Goal: Transaction & Acquisition: Purchase product/service

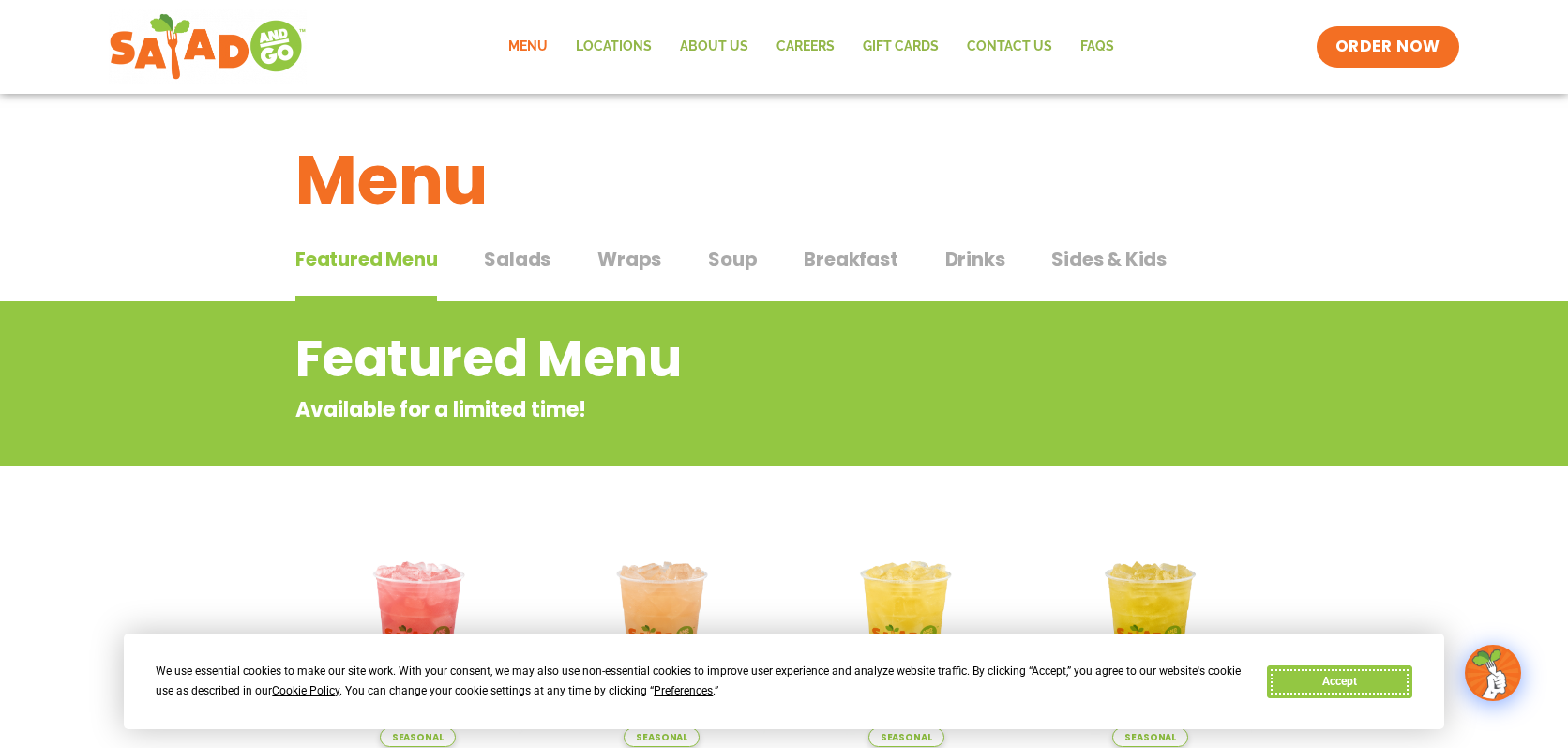
click at [1341, 686] on button "Accept" at bounding box center [1339, 681] width 145 height 33
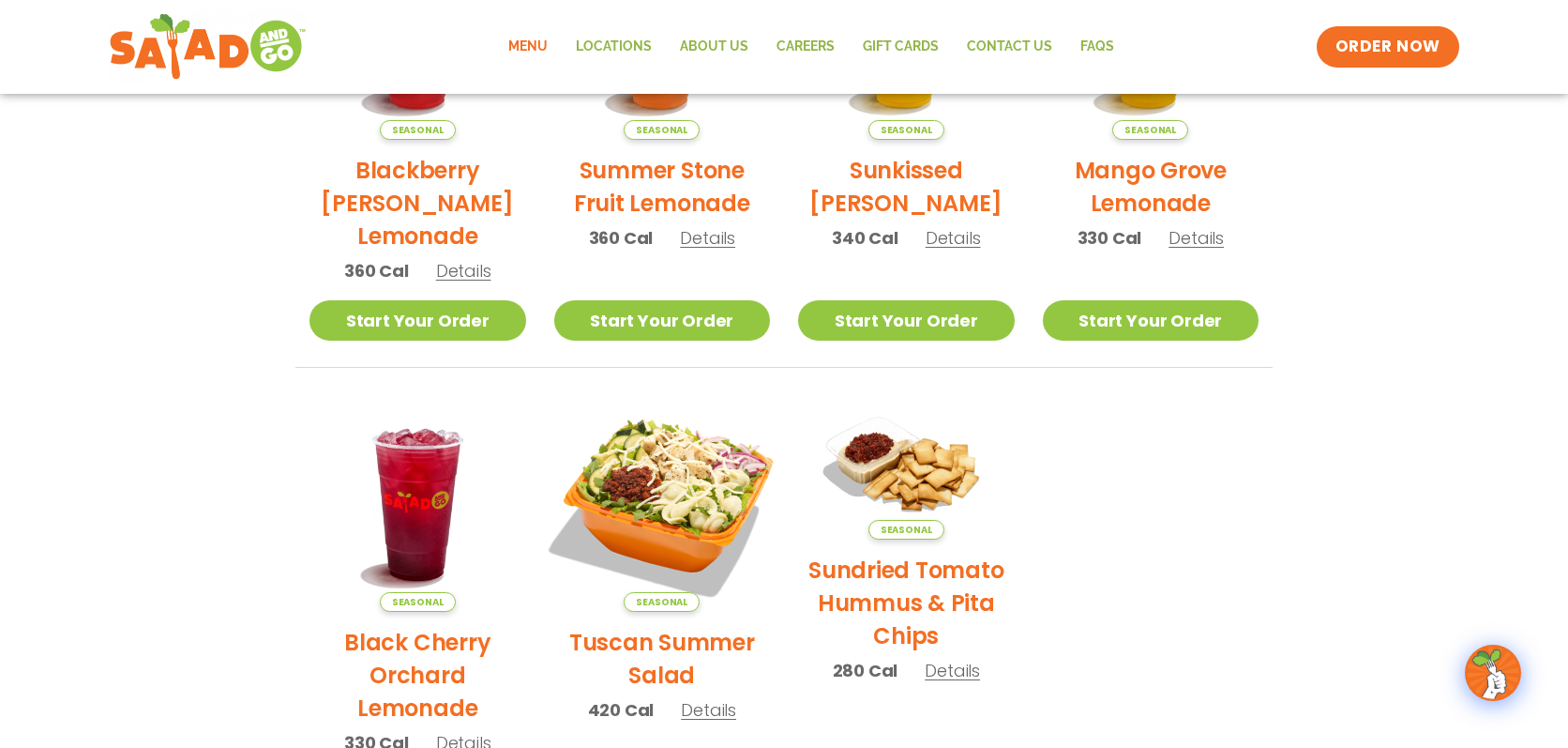
scroll to position [469, 0]
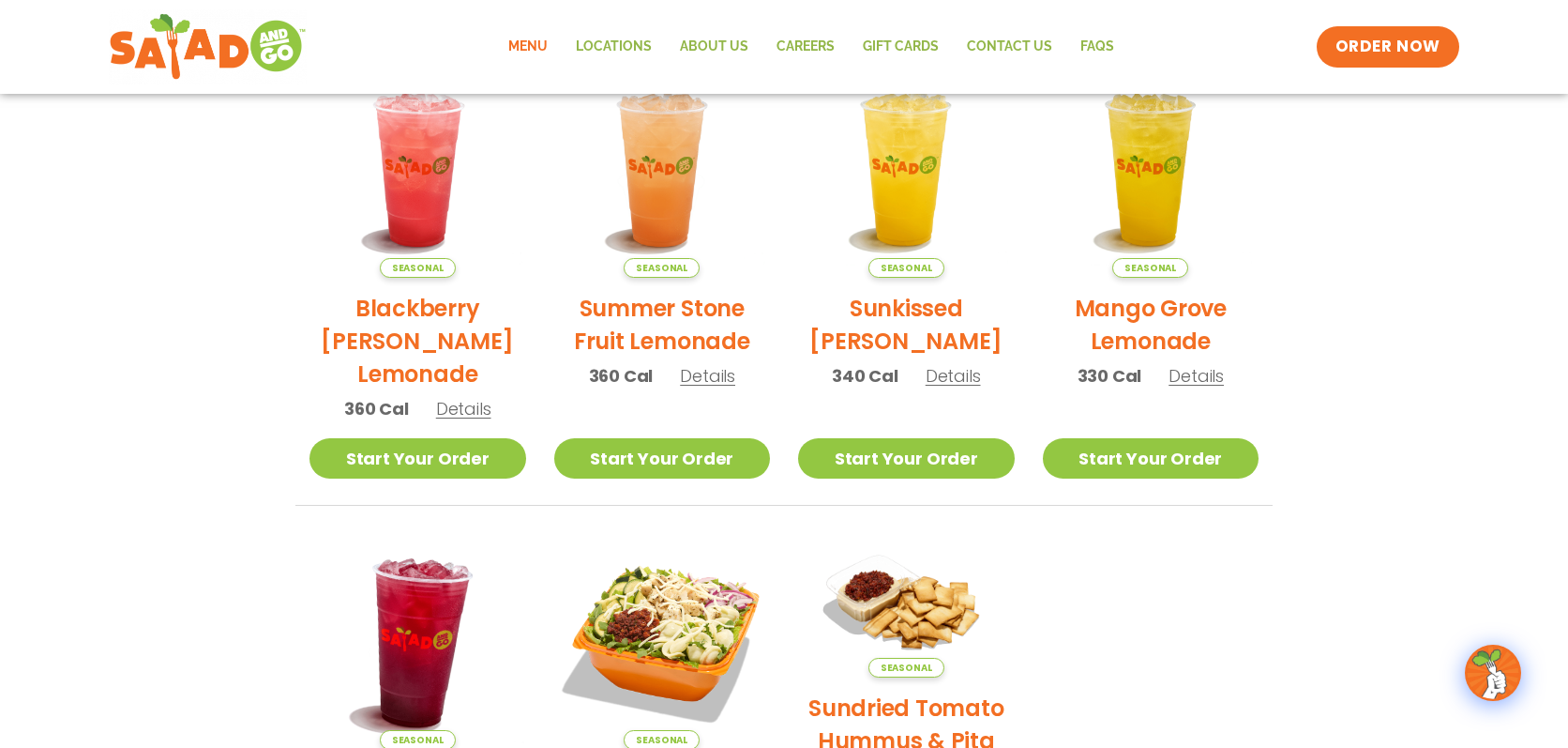
click at [393, 594] on img at bounding box center [418, 641] width 254 height 254
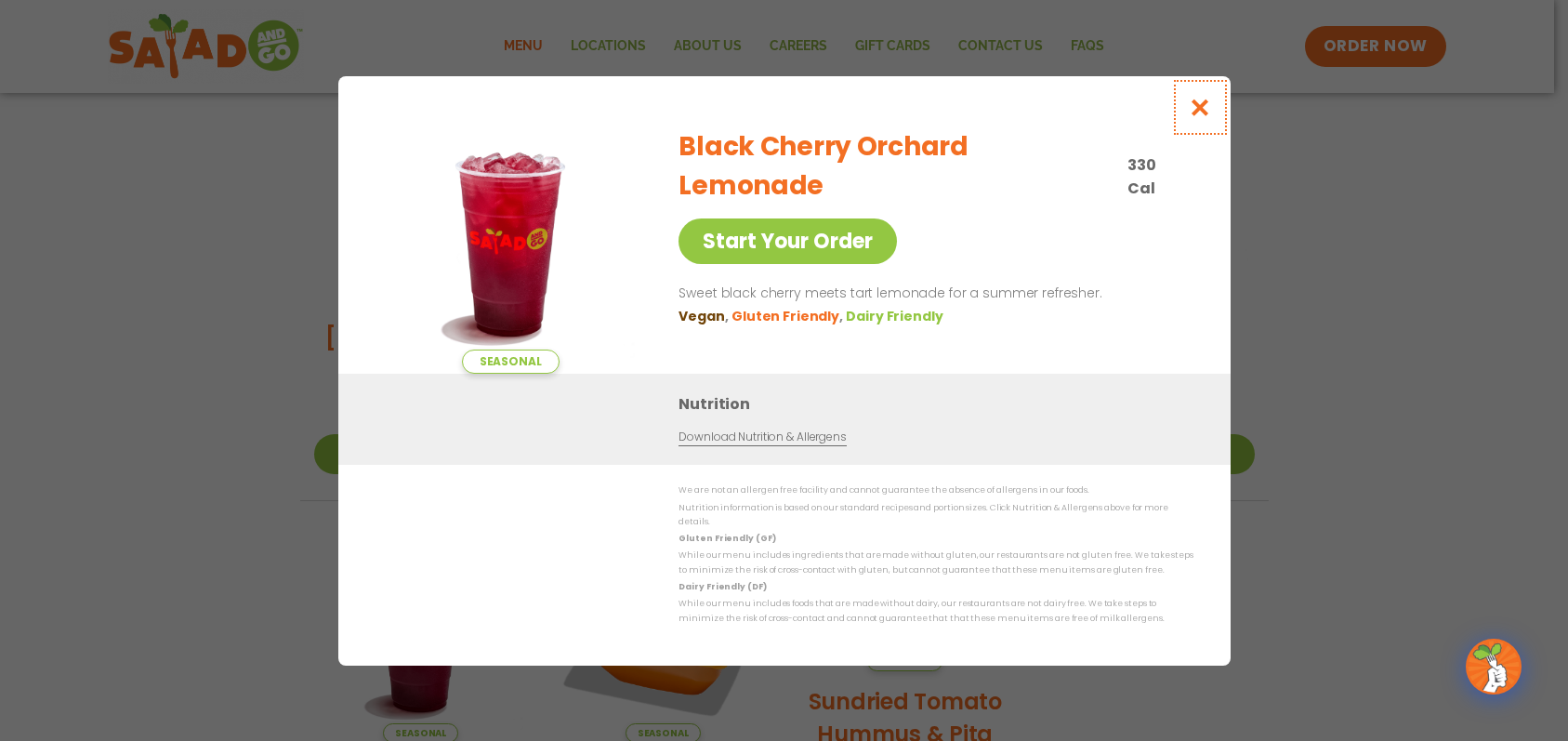
click at [1197, 127] on button "Close modal" at bounding box center [1199, 107] width 60 height 62
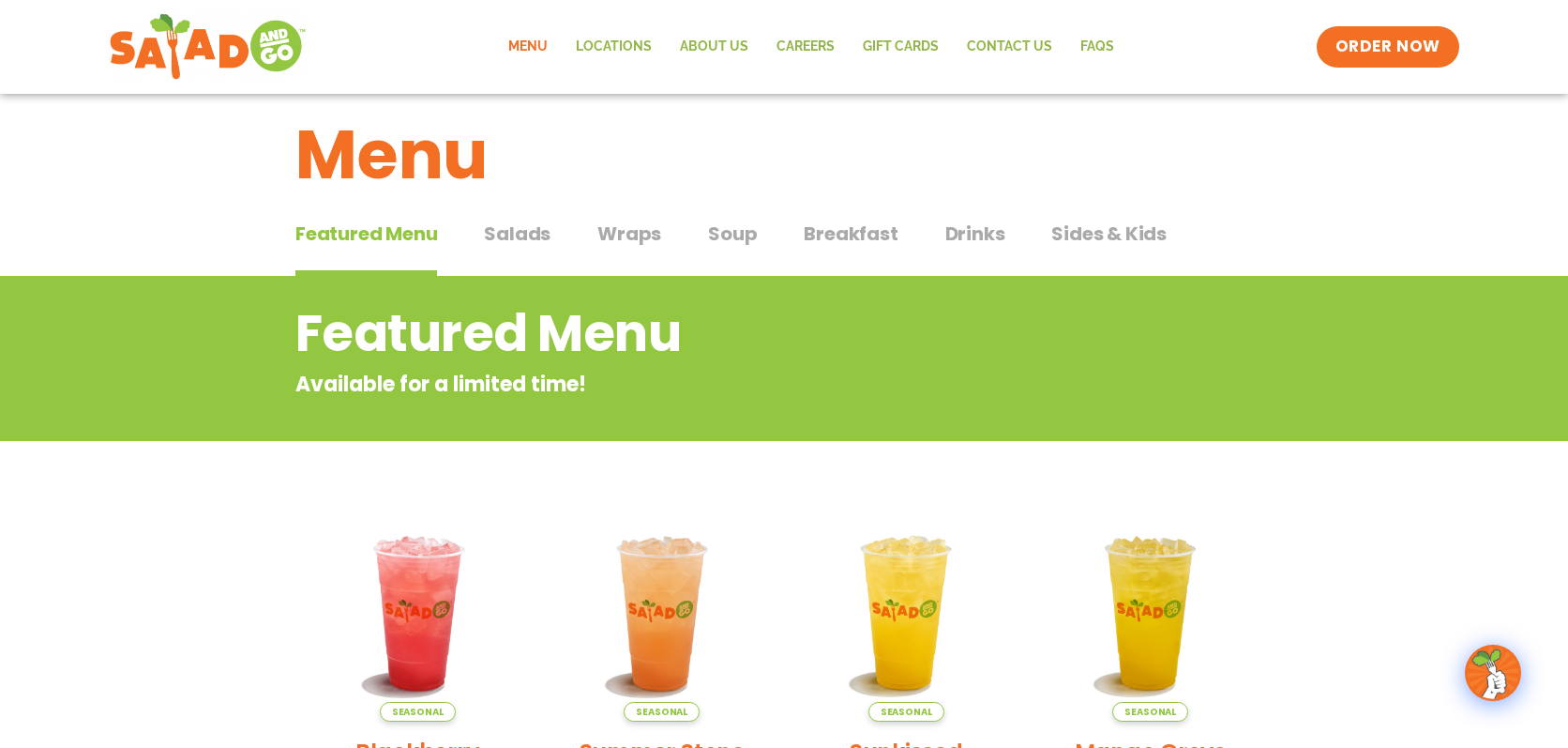
scroll to position [0, 0]
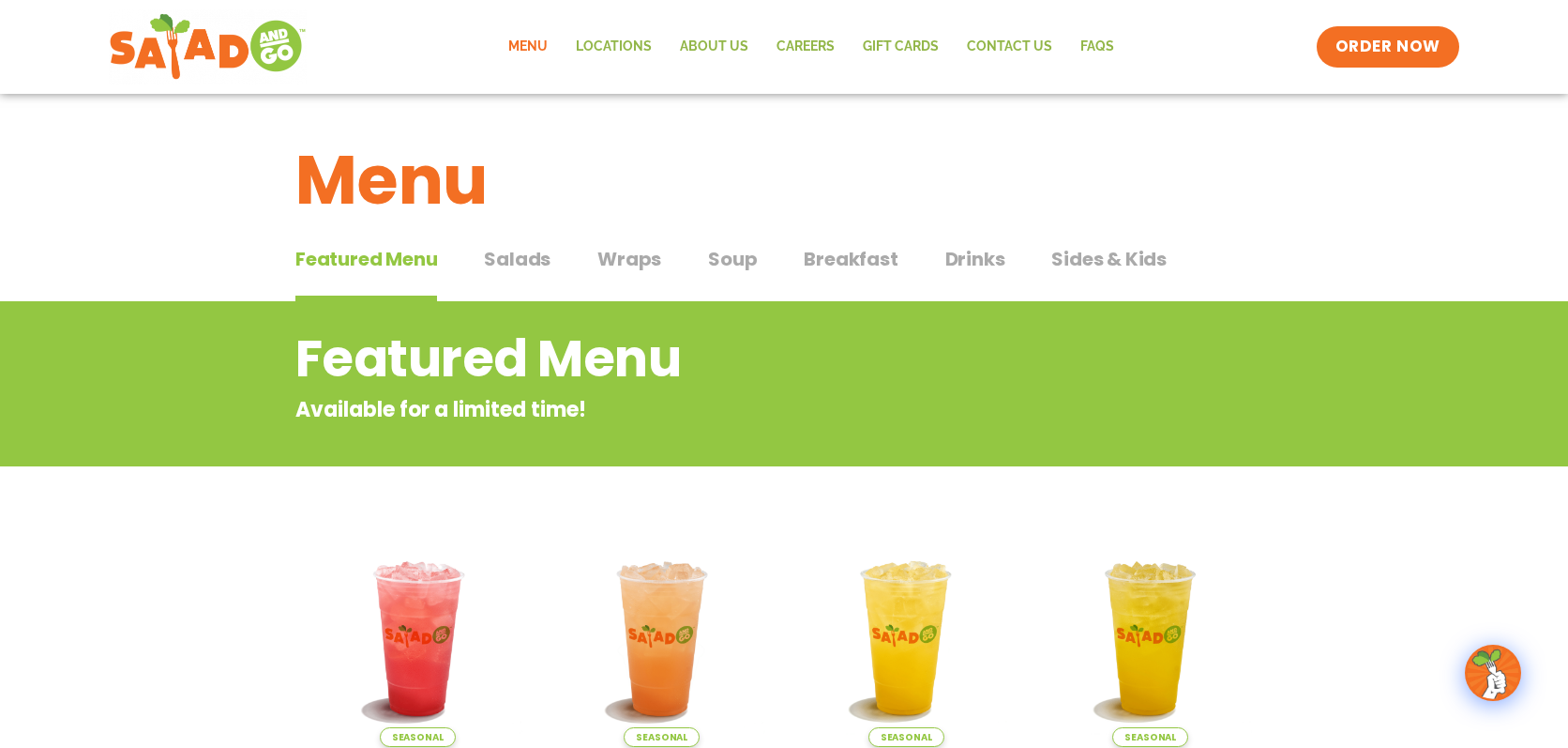
click at [830, 253] on span "Breakfast" at bounding box center [850, 259] width 94 height 28
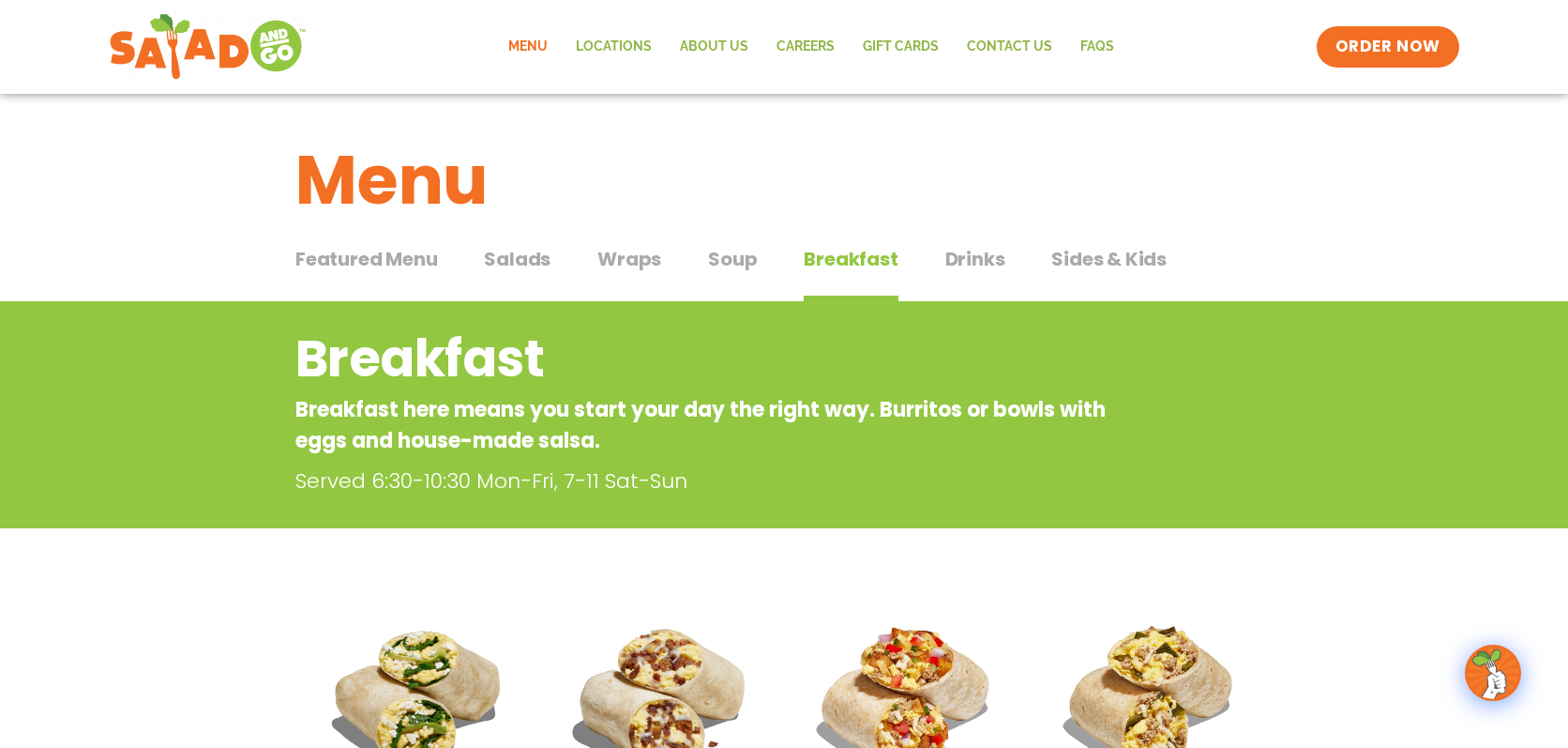
click at [631, 260] on span "Wraps" at bounding box center [629, 259] width 63 height 28
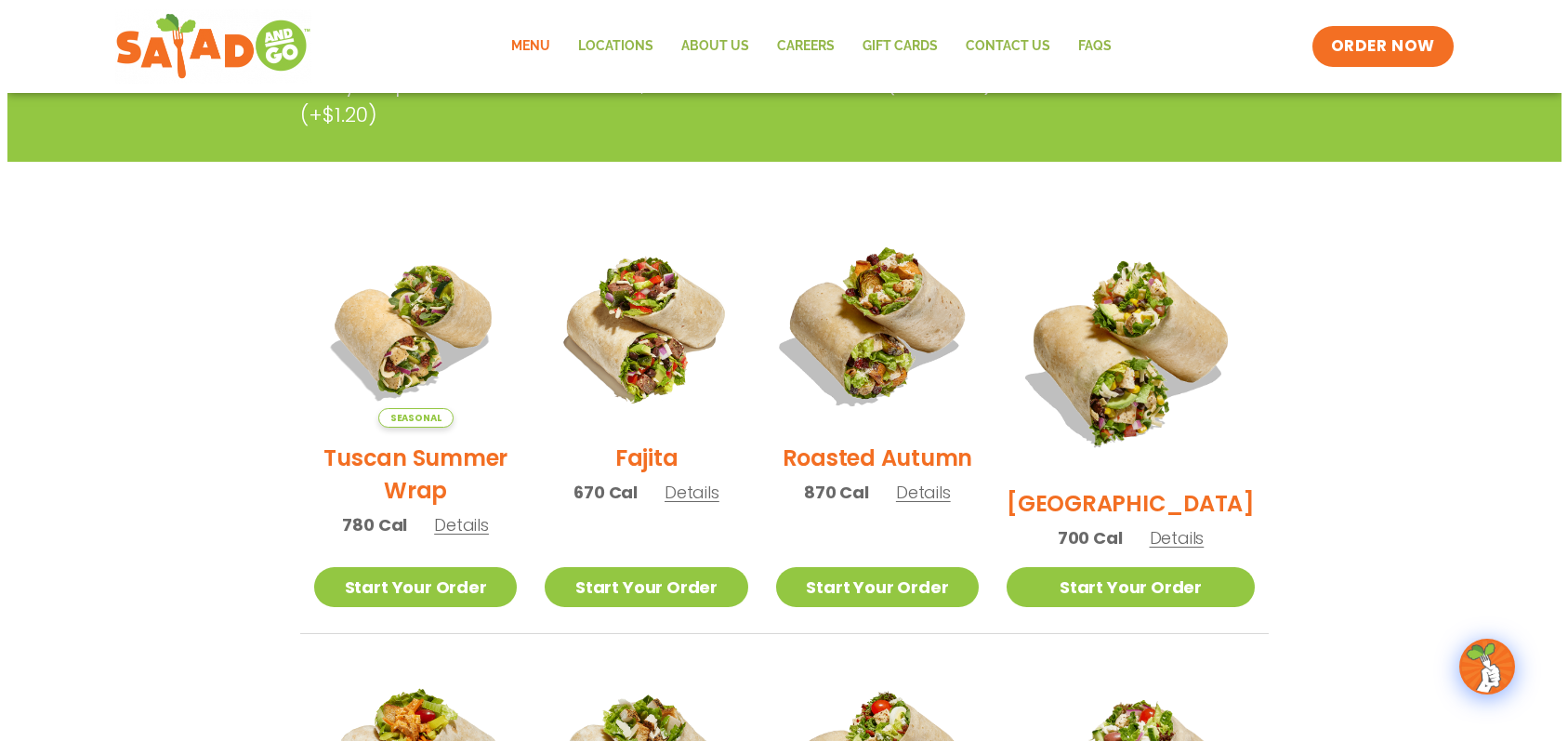
scroll to position [650, 0]
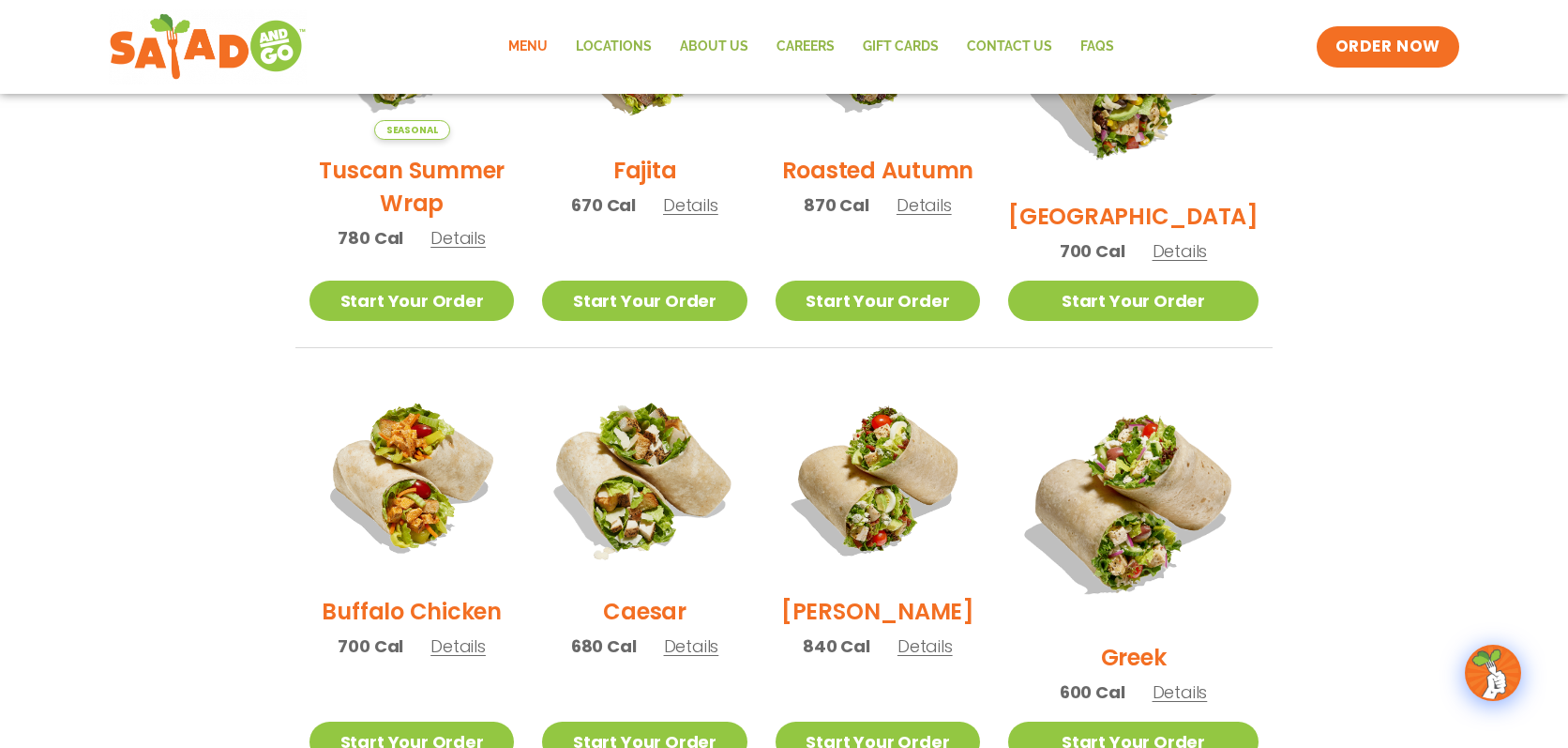
click at [641, 497] on img at bounding box center [645, 478] width 241 height 240
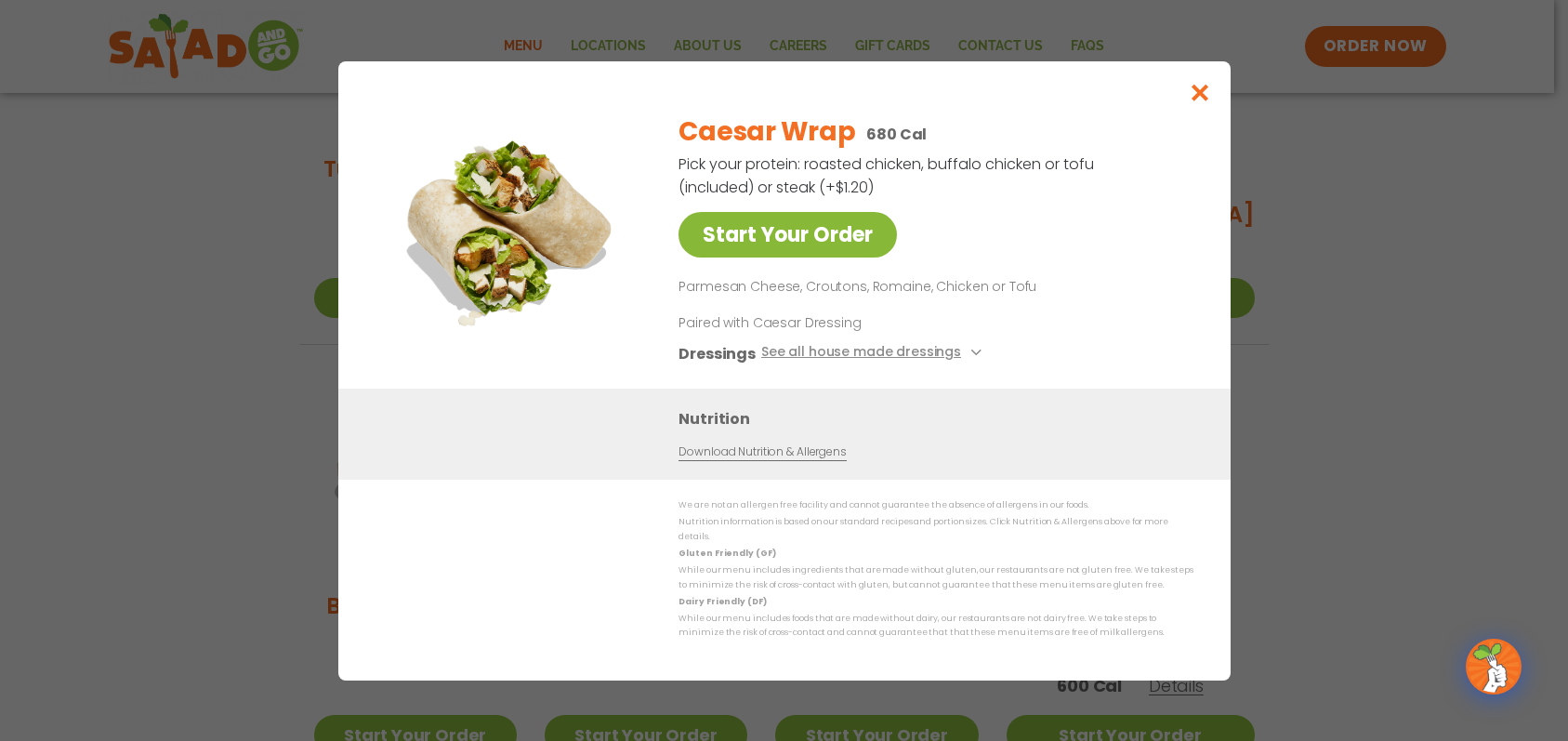
click at [817, 239] on link "Start Your Order" at bounding box center [787, 234] width 219 height 46
